Goal: Find specific page/section: Find specific page/section

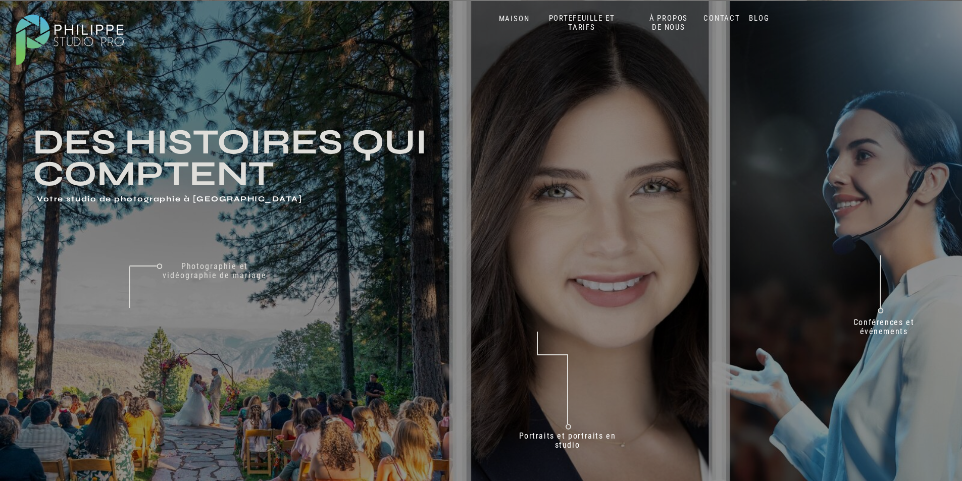
click at [719, 18] on font "CONTACT" at bounding box center [721, 18] width 37 height 9
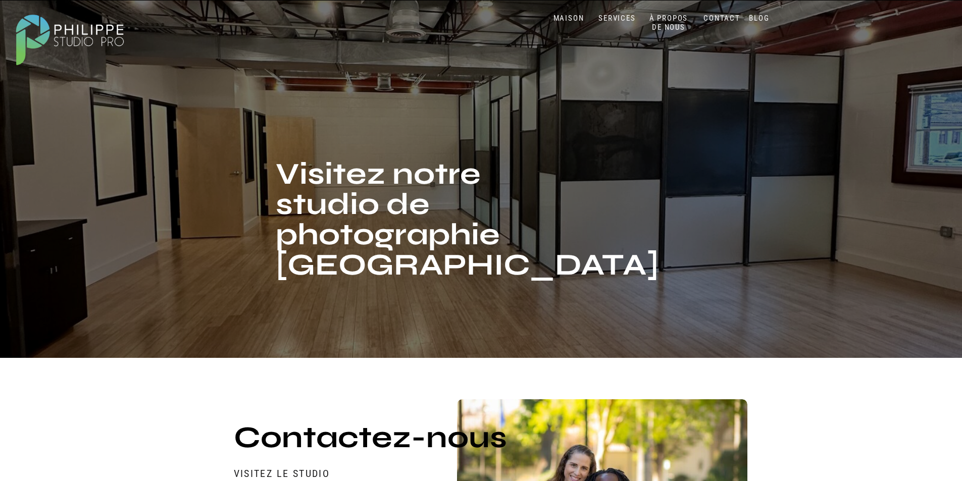
click at [716, 19] on font "CONTACT" at bounding box center [721, 18] width 37 height 9
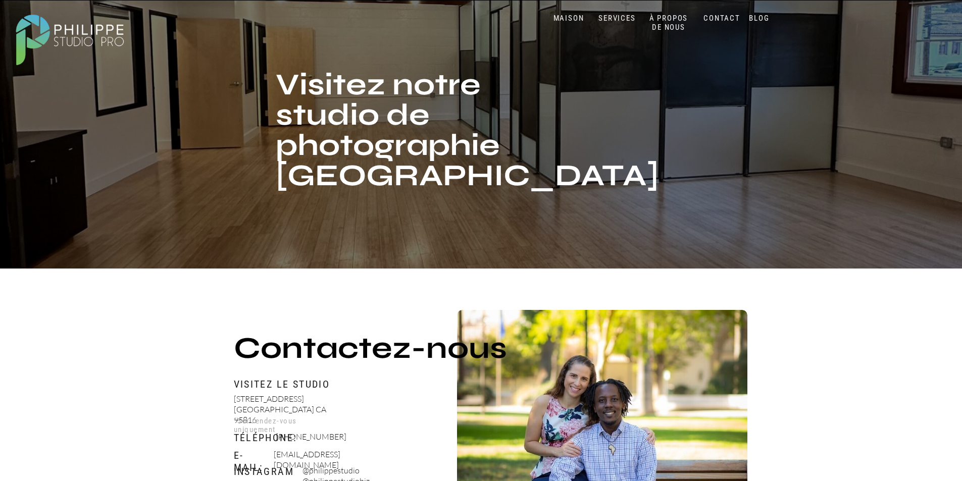
scroll to position [303, 0]
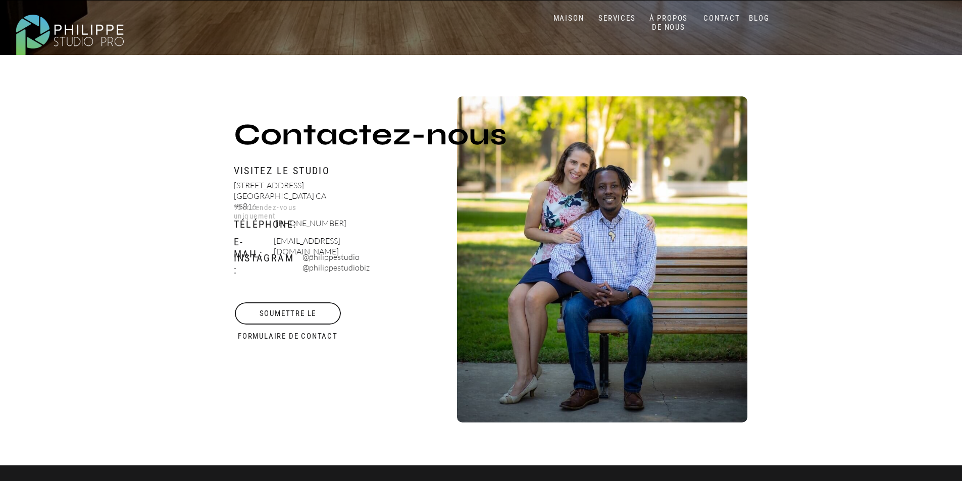
click at [296, 312] on font "Soumettre le formulaire de contact" at bounding box center [288, 325] width 100 height 32
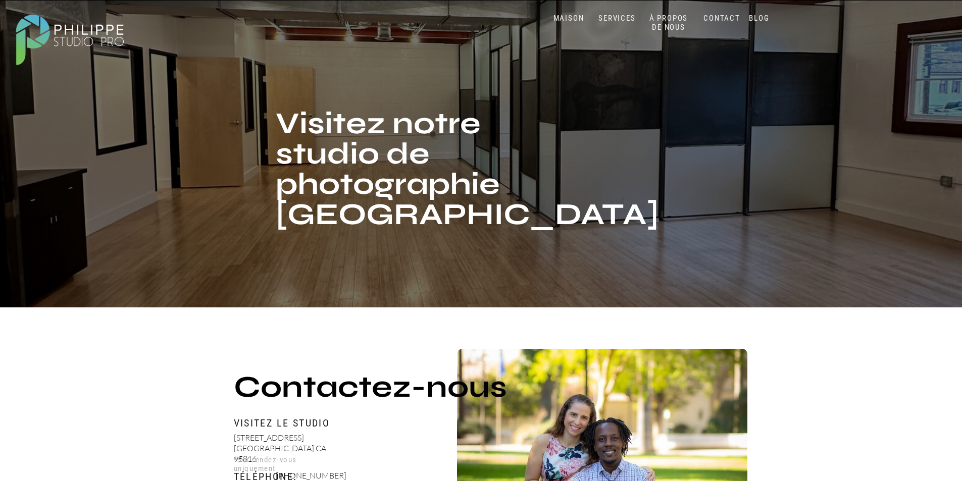
scroll to position [0, 0]
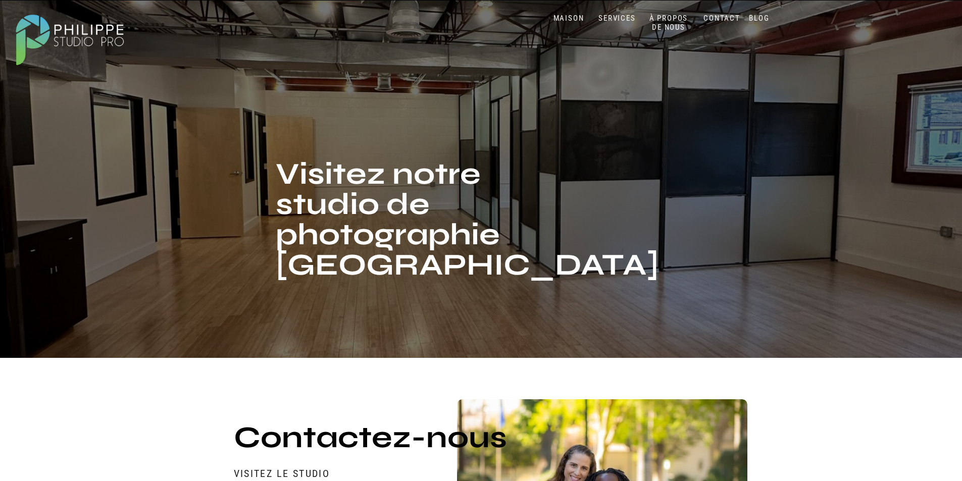
click at [569, 14] on font "MAISON" at bounding box center [568, 18] width 31 height 9
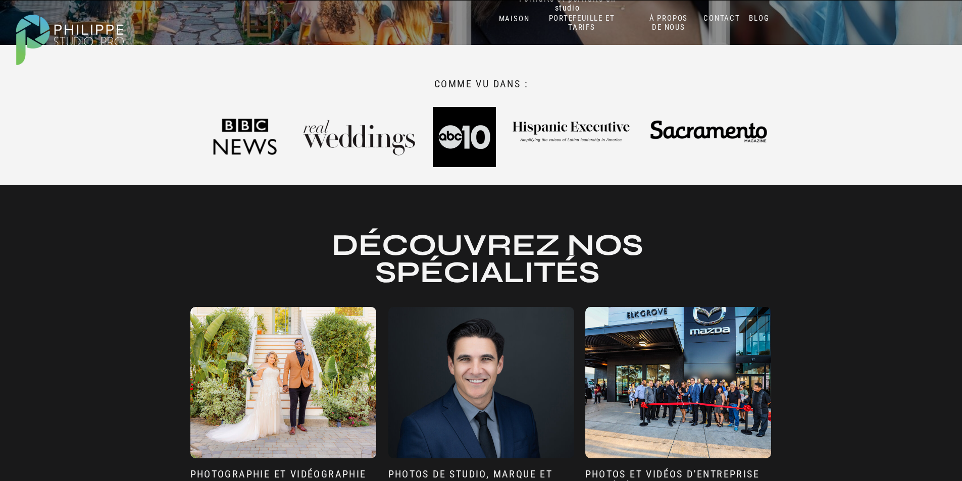
scroll to position [134, 0]
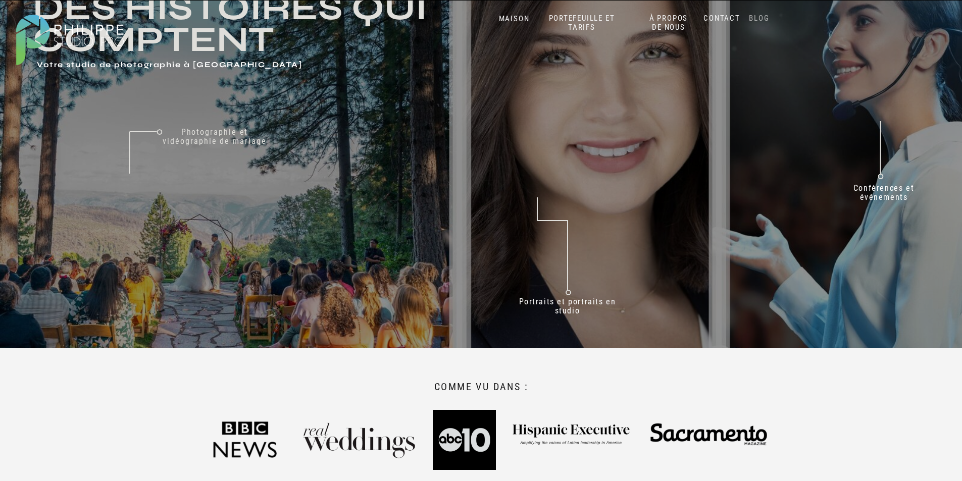
click at [757, 16] on font "BLOG" at bounding box center [759, 18] width 20 height 9
